Goal: Task Accomplishment & Management: Complete application form

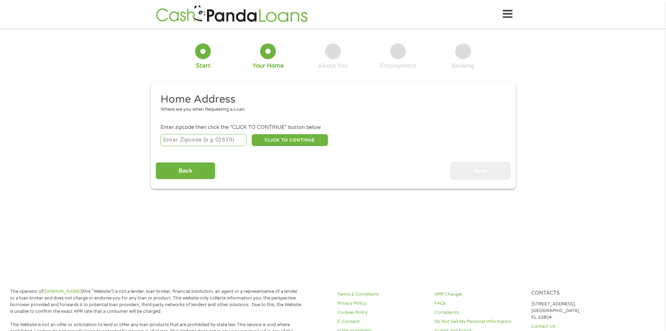
click at [213, 138] on input "number" at bounding box center [204, 140] width 86 height 12
type input "28405"
click at [299, 142] on button "CLICK TO CONTINUE" at bounding box center [290, 140] width 76 height 12
type input "28405"
type input "Wilmington"
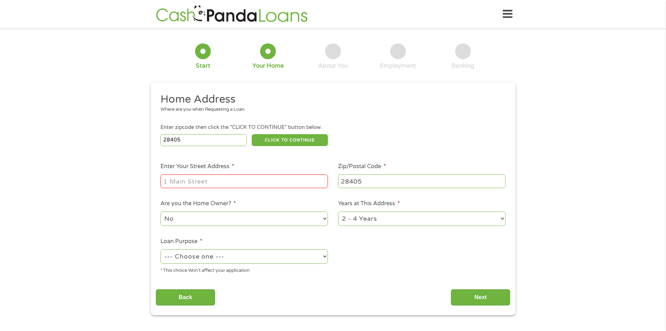
click at [251, 179] on input "Enter Your Street Address *" at bounding box center [245, 180] width 168 height 13
type input "400 Grandiflora Court"
click at [211, 216] on select "No Yes" at bounding box center [245, 218] width 168 height 14
click at [161, 211] on select "No Yes" at bounding box center [245, 218] width 168 height 14
click at [202, 223] on select "No Yes" at bounding box center [245, 218] width 168 height 14
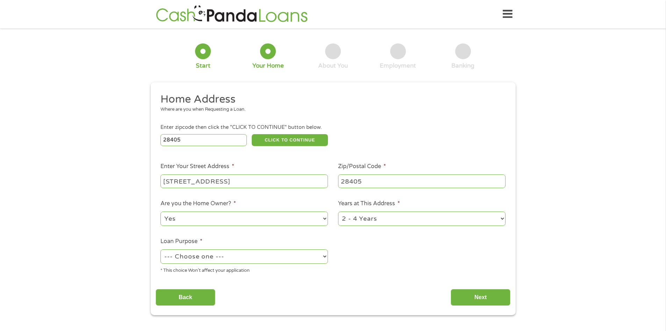
select select "no"
click at [161, 211] on select "No Yes" at bounding box center [245, 218] width 168 height 14
click at [401, 220] on select "1 Year or less 1 - 2 Years 2 - 4 Years Over 4 Years" at bounding box center [422, 218] width 168 height 14
select select "60months"
click at [338, 211] on select "1 Year or less 1 - 2 Years 2 - 4 Years Over 4 Years" at bounding box center [422, 218] width 168 height 14
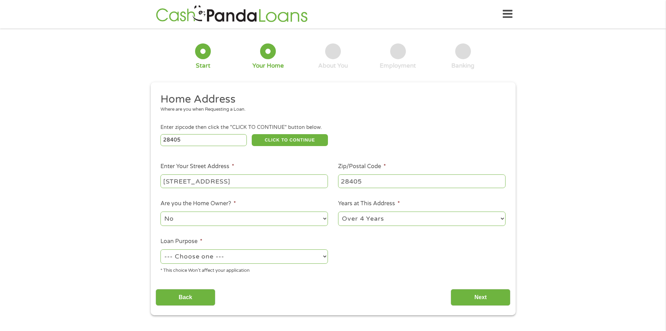
click at [235, 256] on select "--- Choose one --- Pay Bills Debt Consolidation Home Improvement Major Purchase…" at bounding box center [245, 256] width 168 height 14
select select "other"
click at [161, 249] on select "--- Choose one --- Pay Bills Debt Consolidation Home Improvement Major Purchase…" at bounding box center [245, 256] width 168 height 14
click at [192, 292] on input "Back" at bounding box center [186, 297] width 60 height 17
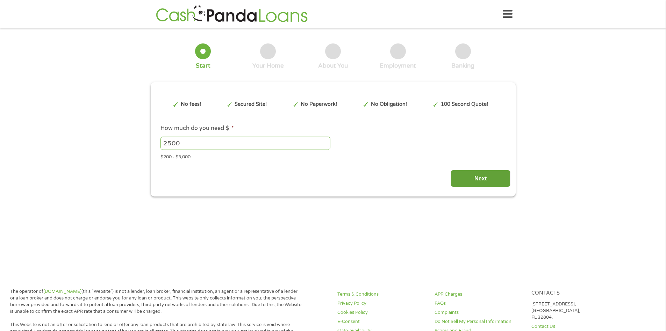
click at [473, 182] on input "Next" at bounding box center [481, 178] width 60 height 17
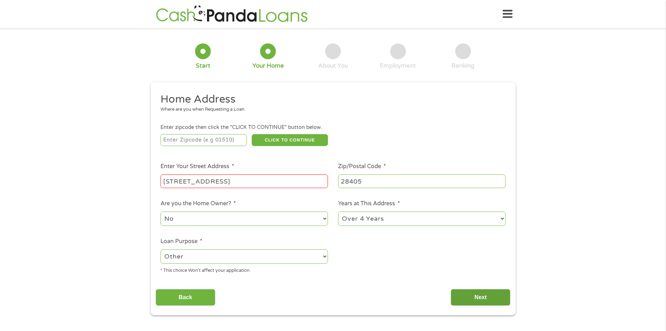
click at [481, 296] on input "Next" at bounding box center [481, 297] width 60 height 17
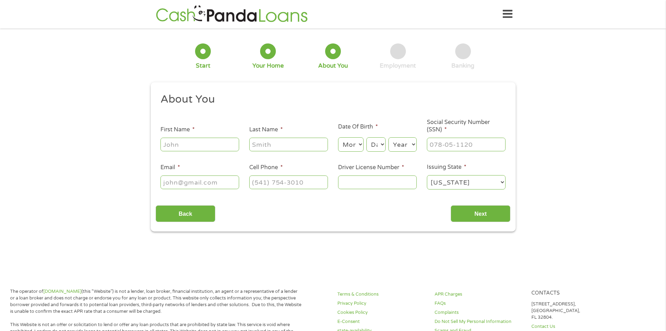
click at [193, 141] on input "First Name *" at bounding box center [200, 143] width 79 height 13
type input "Daniel"
type input "Hegarty"
type input "onesourcedan@gmail.com"
type input "(910) 262-6986"
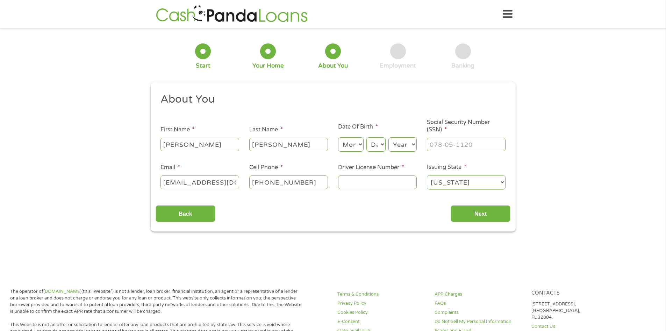
click at [359, 146] on select "Month 1 2 3 4 5 6 7 8 9 10 11 12" at bounding box center [351, 144] width 26 height 14
select select "6"
click at [338, 137] on select "Month 1 2 3 4 5 6 7 8 9 10 11 12" at bounding box center [351, 144] width 26 height 14
click at [384, 146] on select "Day 1 2 3 4 5 6 7 8 9 10 11 12 13 14 15 16 17 18 19 20 21 22 23 24 25 26 27 28 …" at bounding box center [376, 144] width 19 height 14
select select "17"
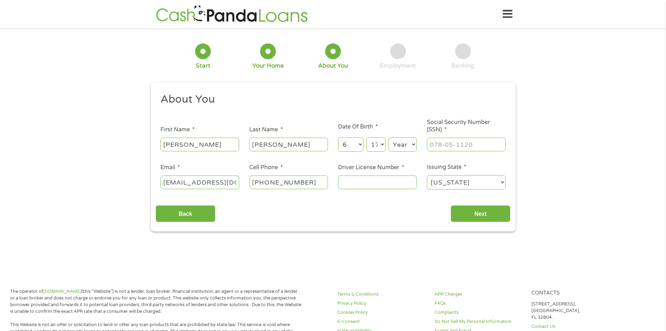
click at [367, 137] on select "Day 1 2 3 4 5 6 7 8 9 10 11 12 13 14 15 16 17 18 19 20 21 22 23 24 25 26 27 28 …" at bounding box center [376, 144] width 19 height 14
click at [410, 145] on select "Year 2007 2006 2005 2004 2003 2002 2001 2000 1999 1998 1997 1996 1995 1994 1993…" at bounding box center [403, 144] width 28 height 14
select select "1944"
click at [389, 137] on select "Year 2007 2006 2005 2004 2003 2002 2001 2000 1999 1998 1997 1996 1995 1994 1993…" at bounding box center [403, 144] width 28 height 14
click at [476, 145] on input "___-__-____" at bounding box center [466, 143] width 79 height 13
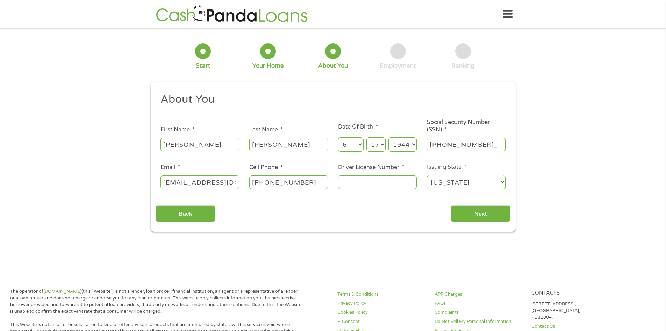
type input "032-34-3412"
click at [381, 183] on input "Driver License Number *" at bounding box center [377, 181] width 79 height 13
type input "02824850"
click at [467, 218] on input "Next" at bounding box center [481, 213] width 60 height 17
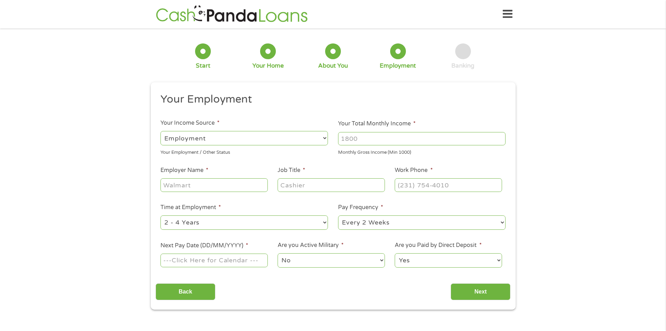
click at [303, 135] on select "--- Choose one --- Employment Self Employed Benefits" at bounding box center [245, 138] width 168 height 14
select select "benefits"
click at [161, 131] on select "--- Choose one --- Employment Self Employed Benefits" at bounding box center [245, 138] width 168 height 14
type input "Other"
type input "(910) 262-6986"
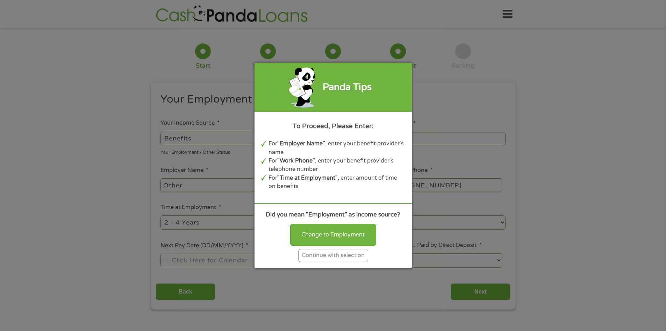
click at [328, 259] on div "Continue with selection" at bounding box center [333, 255] width 70 height 13
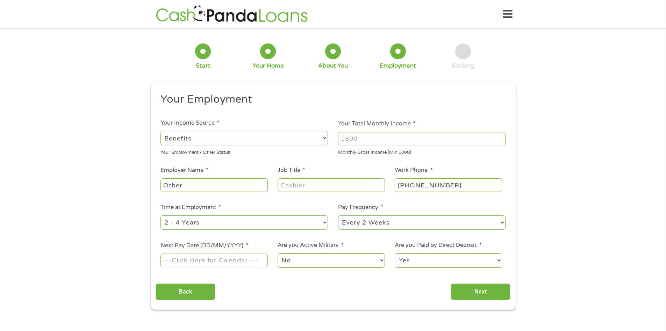
click at [374, 140] on input "Your Total Monthly Income *" at bounding box center [422, 138] width 168 height 13
type input "2808"
click at [231, 185] on input "Other" at bounding box center [214, 184] width 107 height 13
type input "O"
type input "retired"
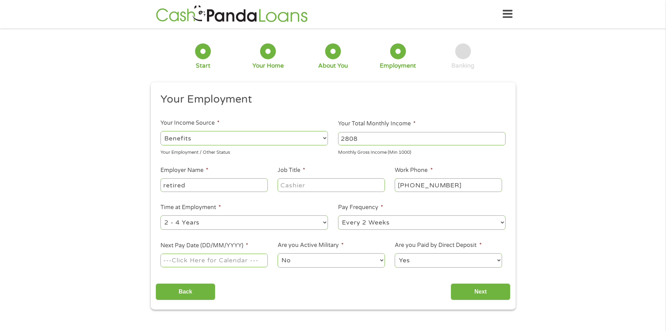
click at [312, 182] on input "Job Title *" at bounding box center [331, 184] width 107 height 13
type input "retired"
click at [250, 222] on select "--- Choose one --- 1 Year or less 1 - 2 Years 2 - 4 Years Over 4 Years" at bounding box center [245, 222] width 168 height 14
select select "60months"
click at [161, 215] on select "--- Choose one --- 1 Year or less 1 - 2 Years 2 - 4 Years Over 4 Years" at bounding box center [245, 222] width 168 height 14
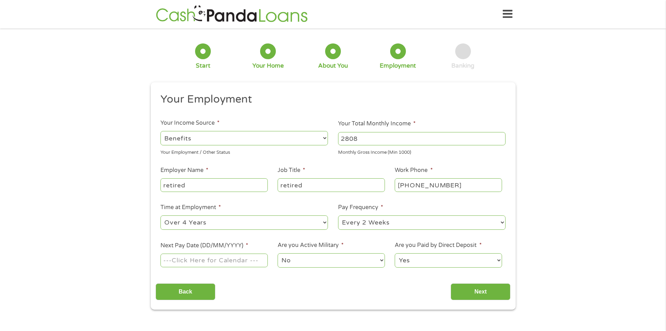
click at [464, 227] on select "--- Choose one --- Every 2 Weeks Every Week Monthly Semi-Monthly" at bounding box center [422, 222] width 168 height 14
select select "monthly"
click at [338, 215] on select "--- Choose one --- Every 2 Weeks Every Week Monthly Semi-Monthly" at bounding box center [422, 222] width 168 height 14
click at [255, 262] on input "Next Pay Date (DD/MM/YYYY) *" at bounding box center [214, 259] width 107 height 13
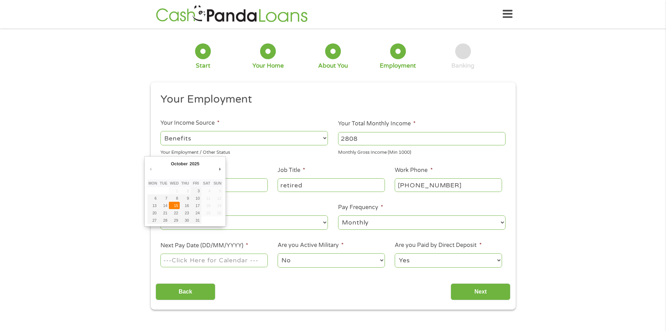
type input "15/10/2025"
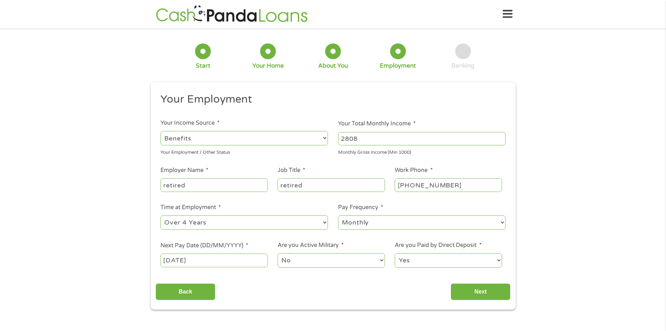
click at [326, 257] on select "No Yes" at bounding box center [331, 260] width 107 height 14
click at [278, 253] on select "No Yes" at bounding box center [331, 260] width 107 height 14
click at [429, 260] on select "Yes No" at bounding box center [448, 260] width 107 height 14
click at [395, 253] on select "Yes No" at bounding box center [448, 260] width 107 height 14
click at [480, 290] on input "Next" at bounding box center [481, 291] width 60 height 17
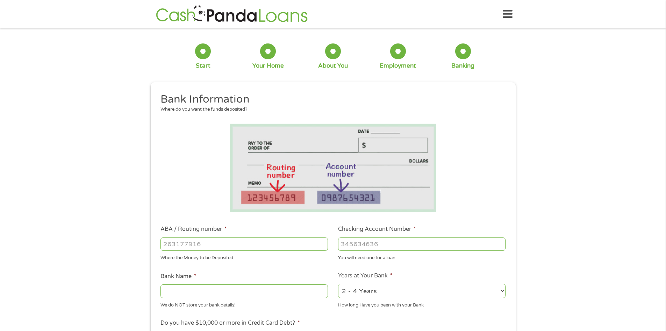
click at [225, 243] on input "ABA / Routing number *" at bounding box center [245, 243] width 168 height 13
type input "053100465"
type input "SUNTRUST"
type input "053100465"
click at [357, 248] on input "Checking Account Number *" at bounding box center [422, 243] width 168 height 13
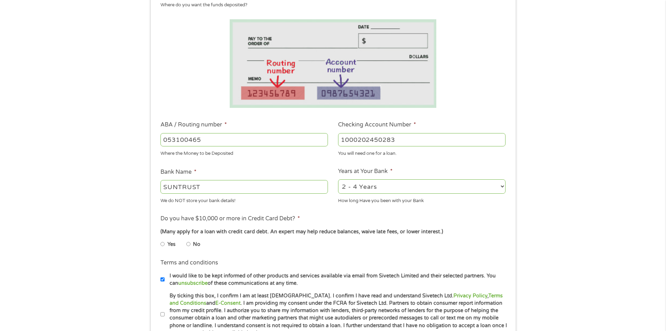
scroll to position [105, 0]
type input "1000202450283"
click at [502, 186] on select "2 - 4 Years 6 - 12 Months 1 - 2 Years Over 4 Years" at bounding box center [422, 185] width 168 height 14
select select "60months"
click at [338, 178] on select "2 - 4 Years 6 - 12 Months 1 - 2 Years Over 4 Years" at bounding box center [422, 185] width 168 height 14
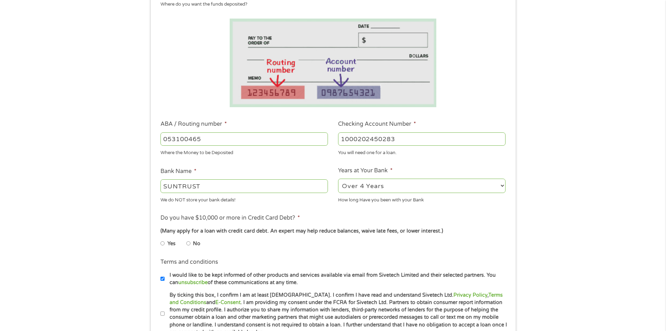
click at [190, 245] on input "No" at bounding box center [188, 243] width 4 height 11
radio input "true"
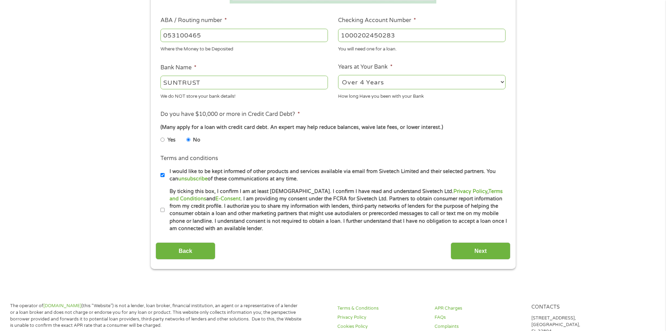
scroll to position [210, 0]
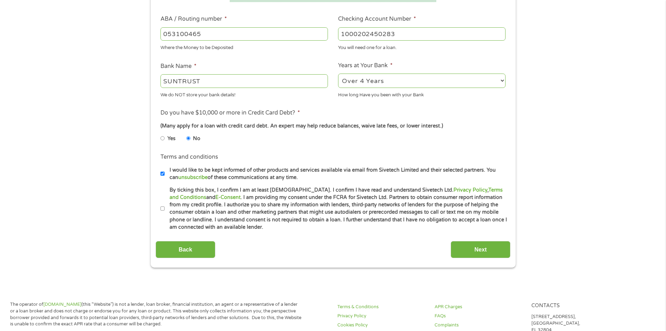
click at [164, 209] on input "By ticking this box, I confirm I am at least 18 years old. I confirm I have rea…" at bounding box center [163, 208] width 4 height 11
checkbox input "true"
click at [479, 250] on input "Next" at bounding box center [481, 249] width 60 height 17
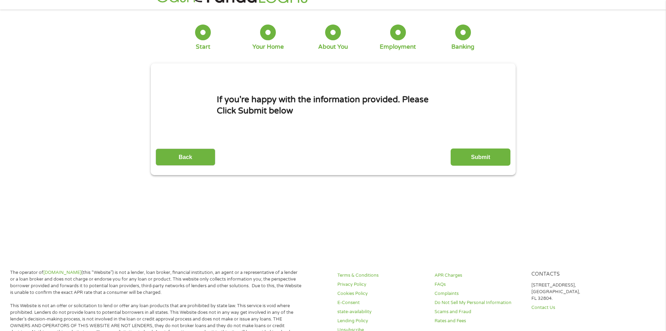
scroll to position [0, 0]
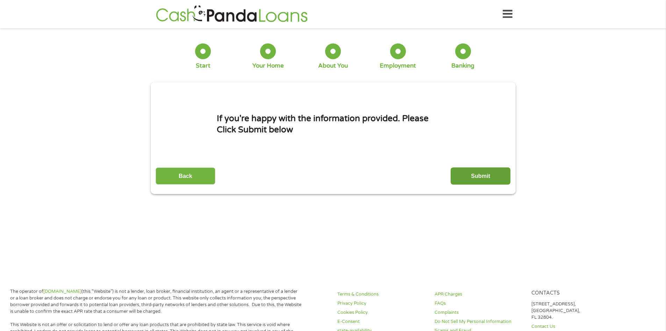
click at [473, 180] on input "Submit" at bounding box center [481, 175] width 60 height 17
